Goal: Information Seeking & Learning: Understand process/instructions

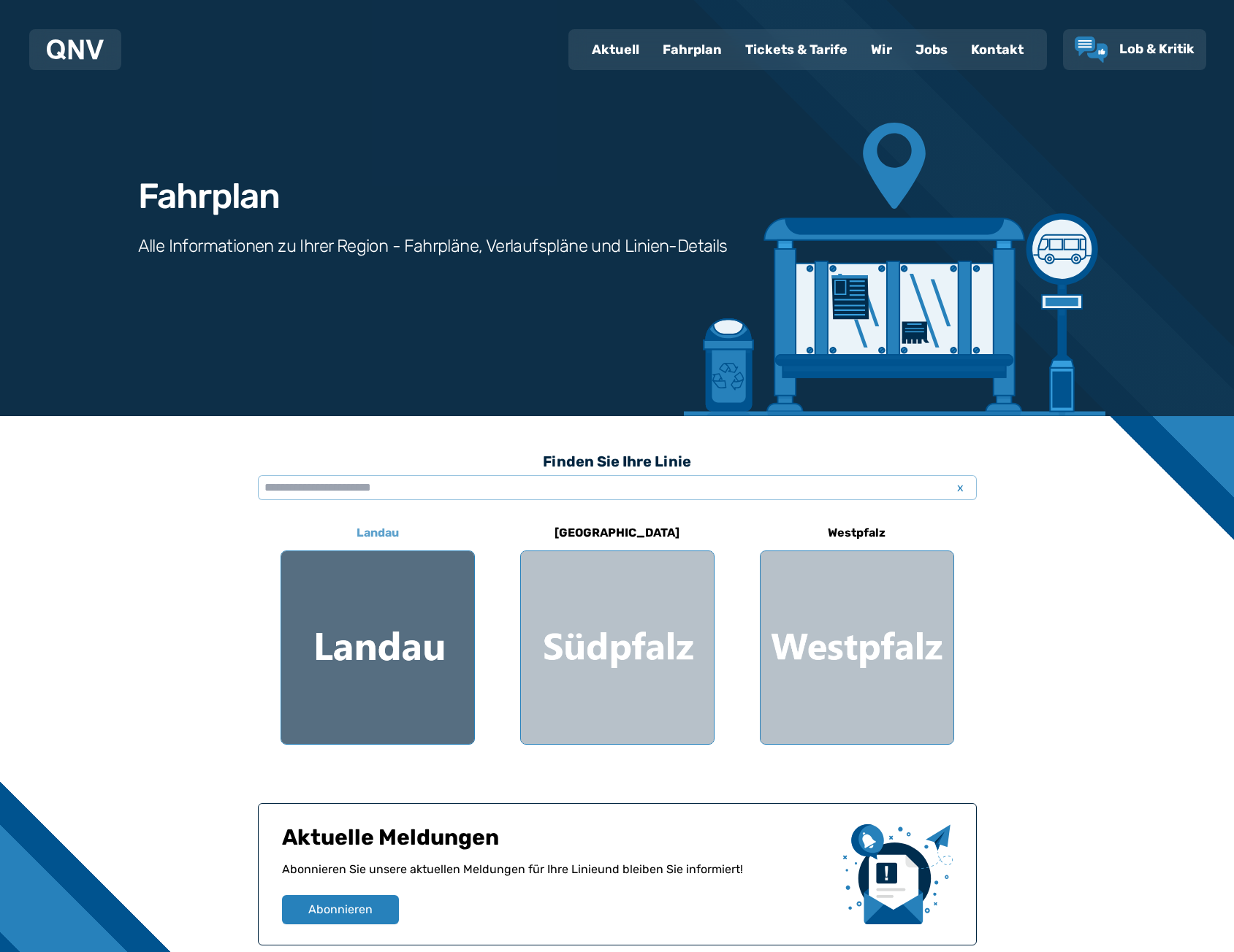
click at [397, 657] on div at bounding box center [377, 648] width 193 height 193
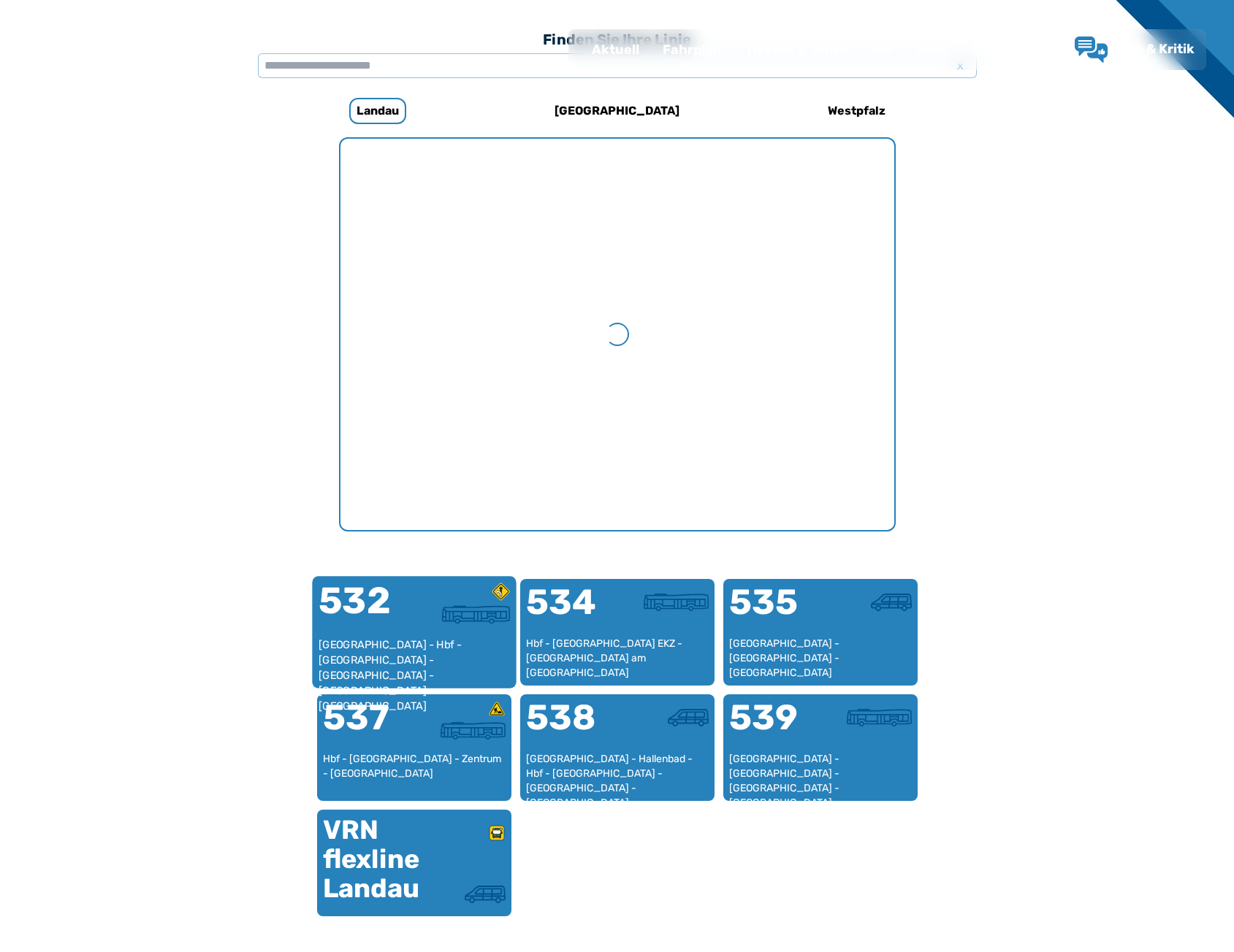
scroll to position [450, 0]
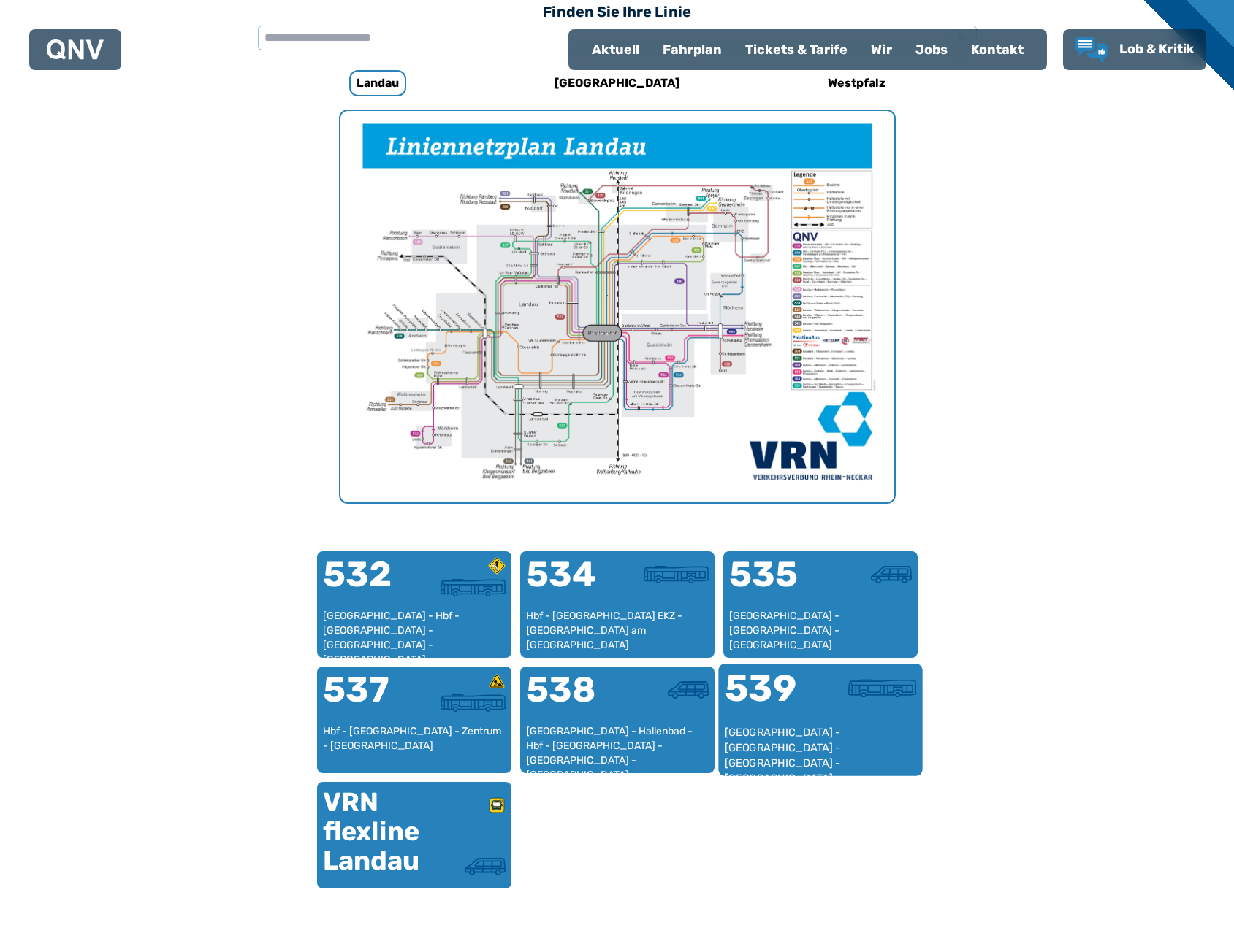
click at [840, 717] on div at bounding box center [868, 698] width 96 height 55
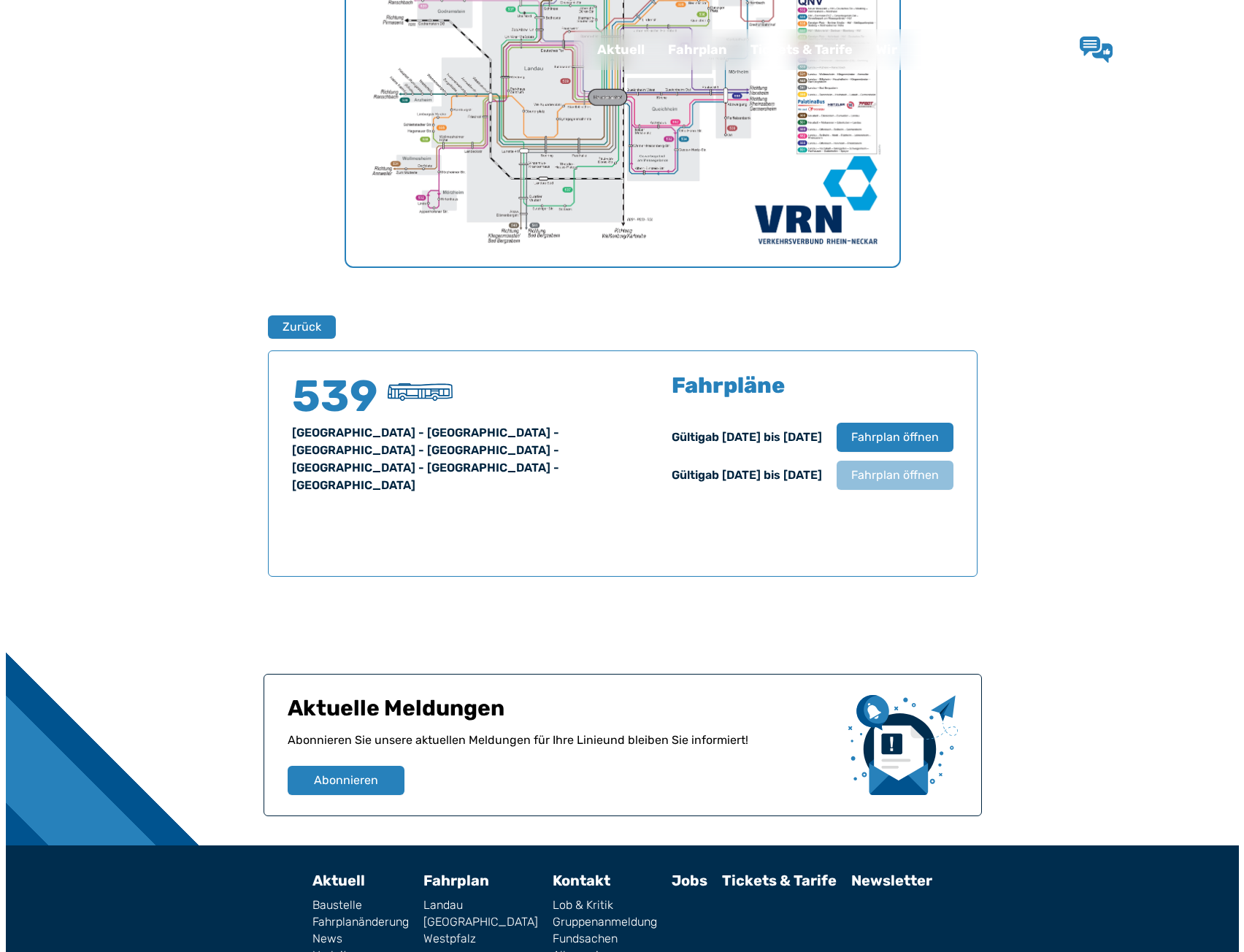
scroll to position [750, 0]
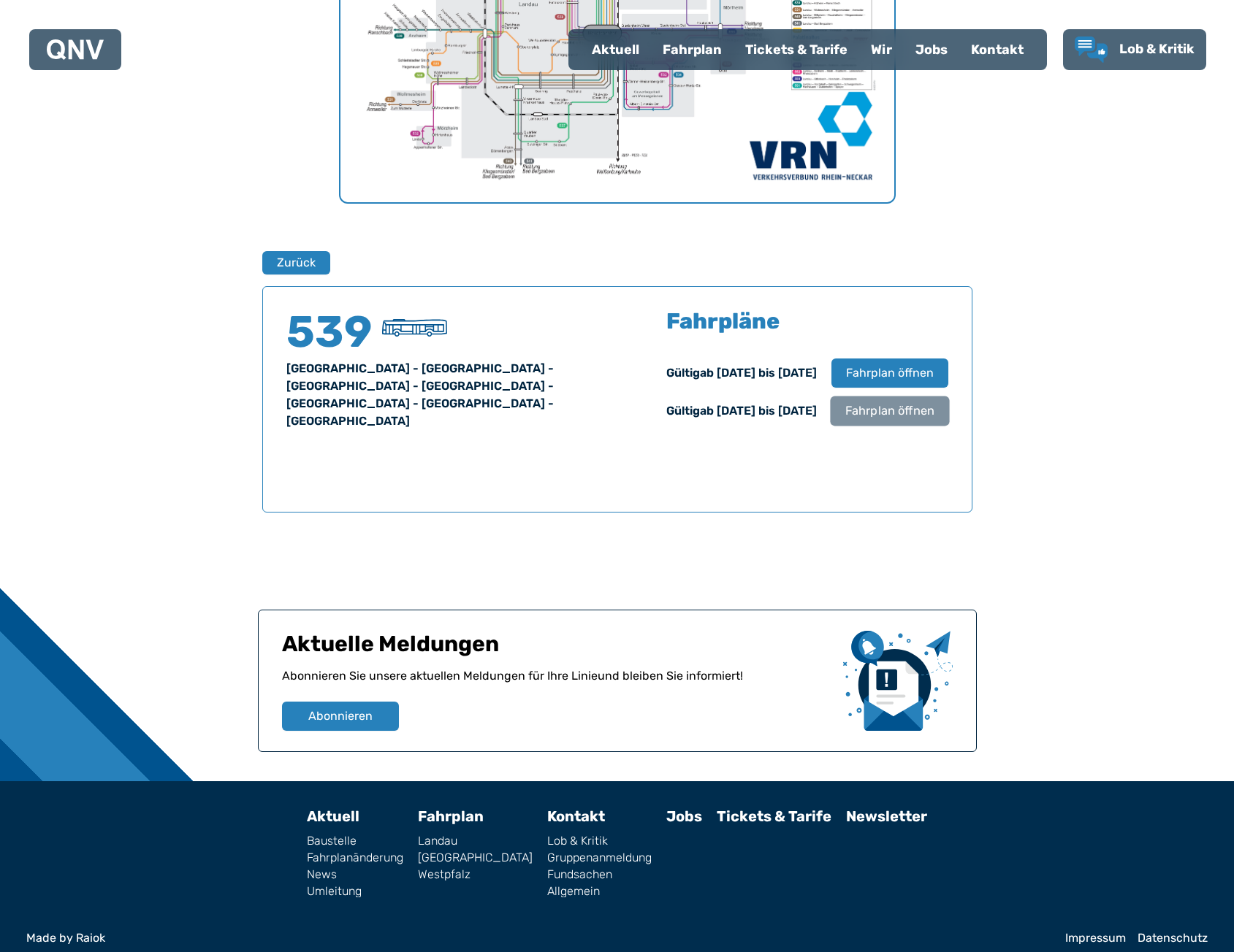
click at [881, 420] on span "Fahrplan öffnen" at bounding box center [889, 411] width 89 height 18
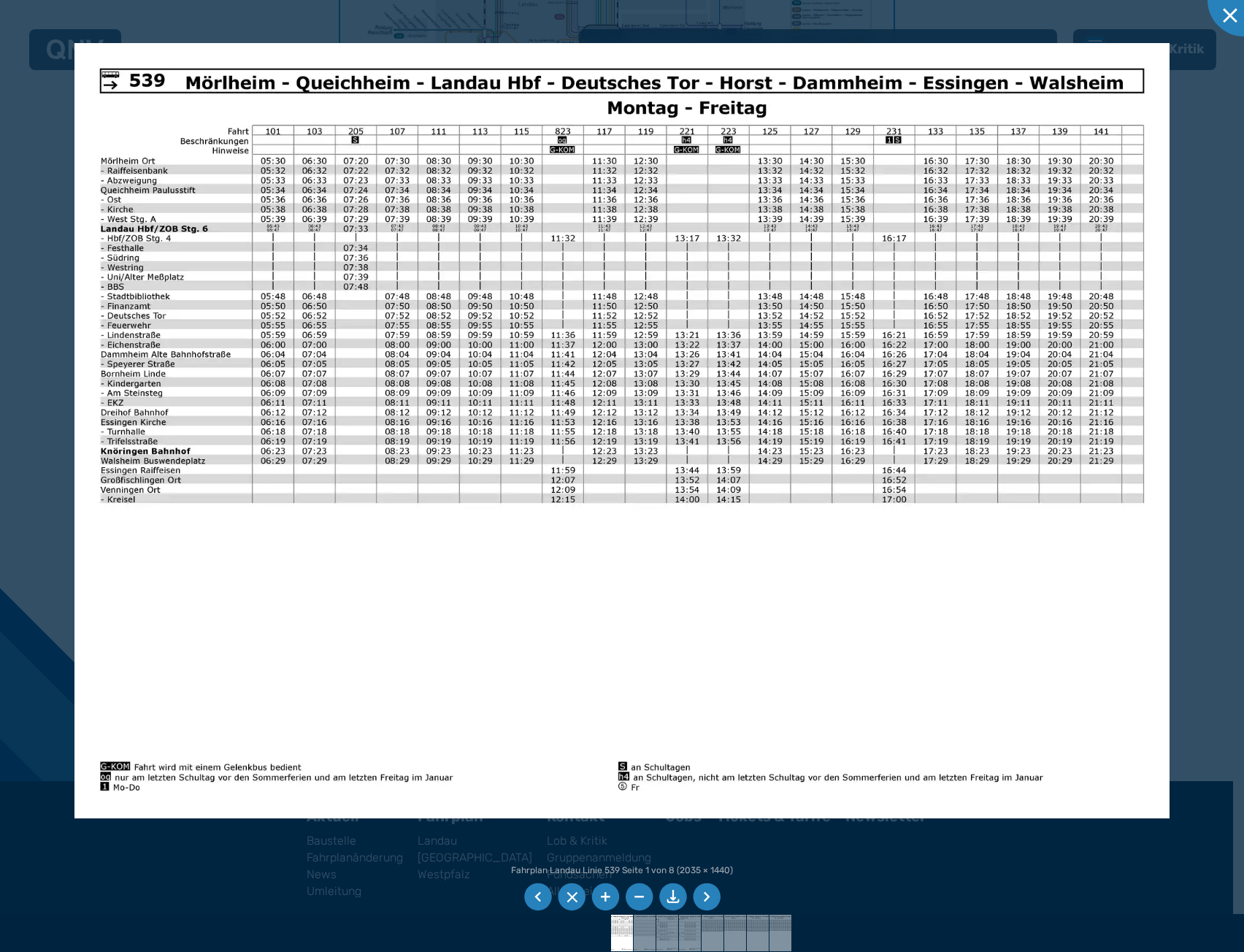
click at [817, 376] on img at bounding box center [622, 431] width 1096 height 776
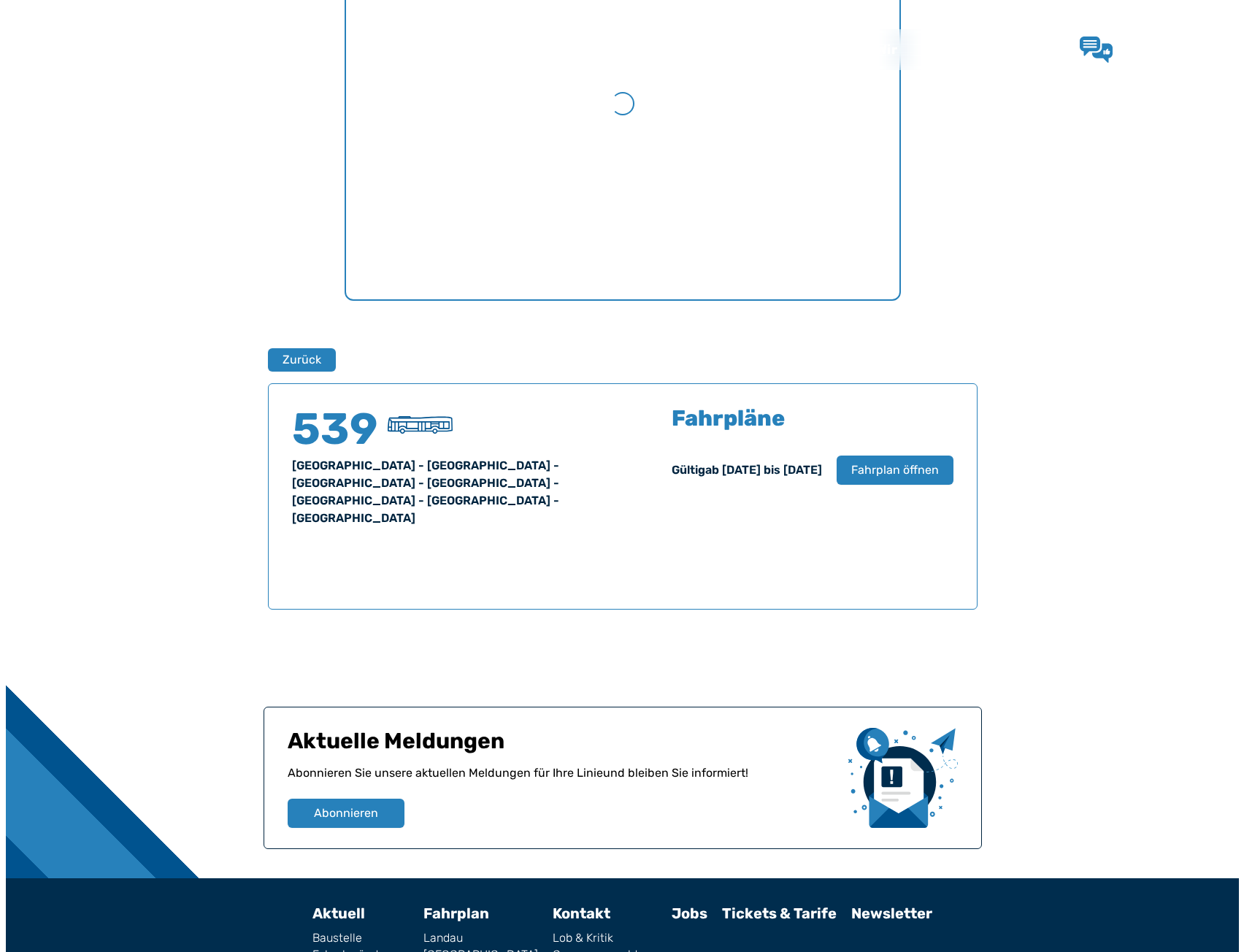
scroll to position [728, 0]
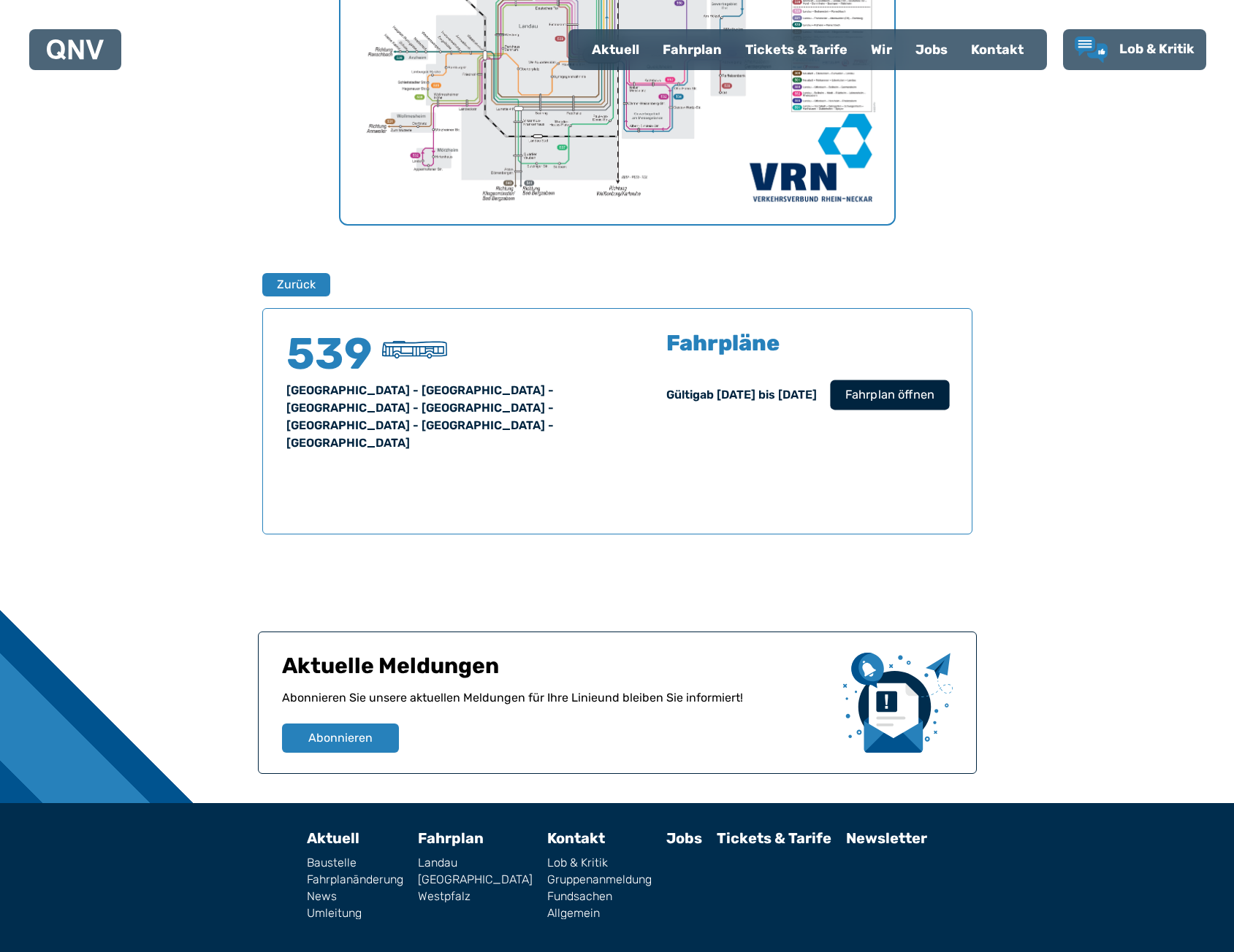
click at [854, 397] on span "Fahrplan öffnen" at bounding box center [889, 395] width 89 height 18
